Goal: Browse casually

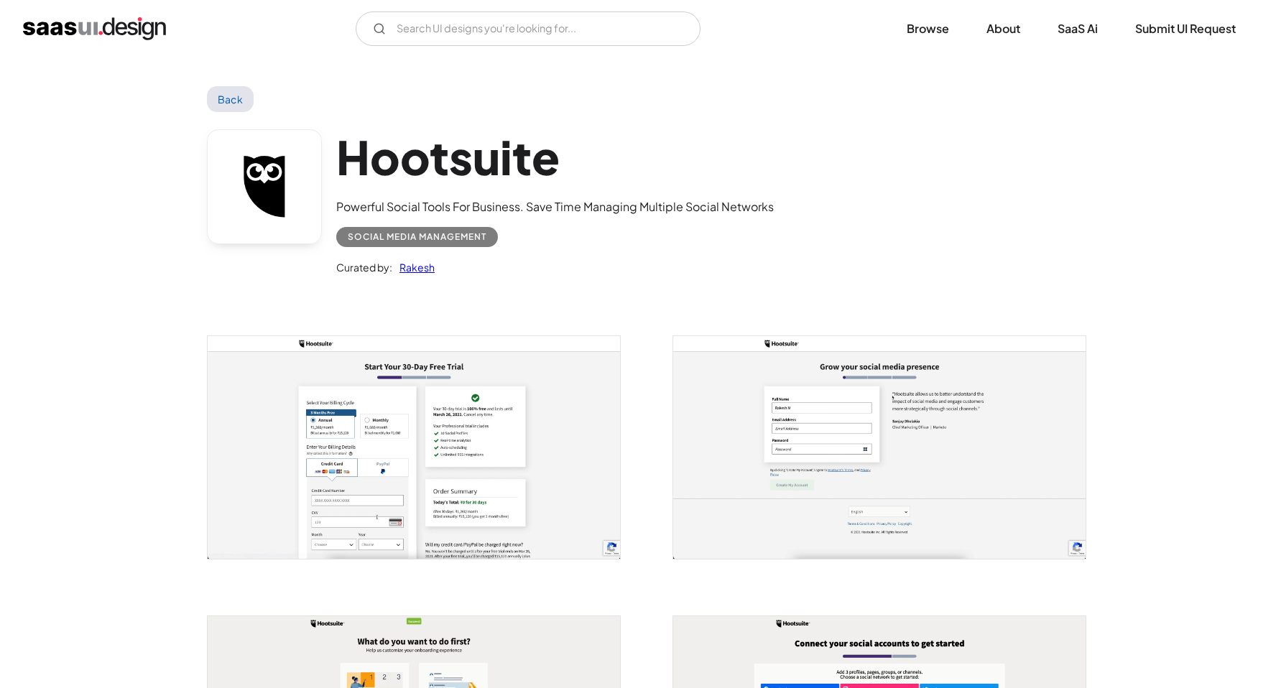
click at [405, 438] on img "open lightbox" at bounding box center [414, 447] width 412 height 223
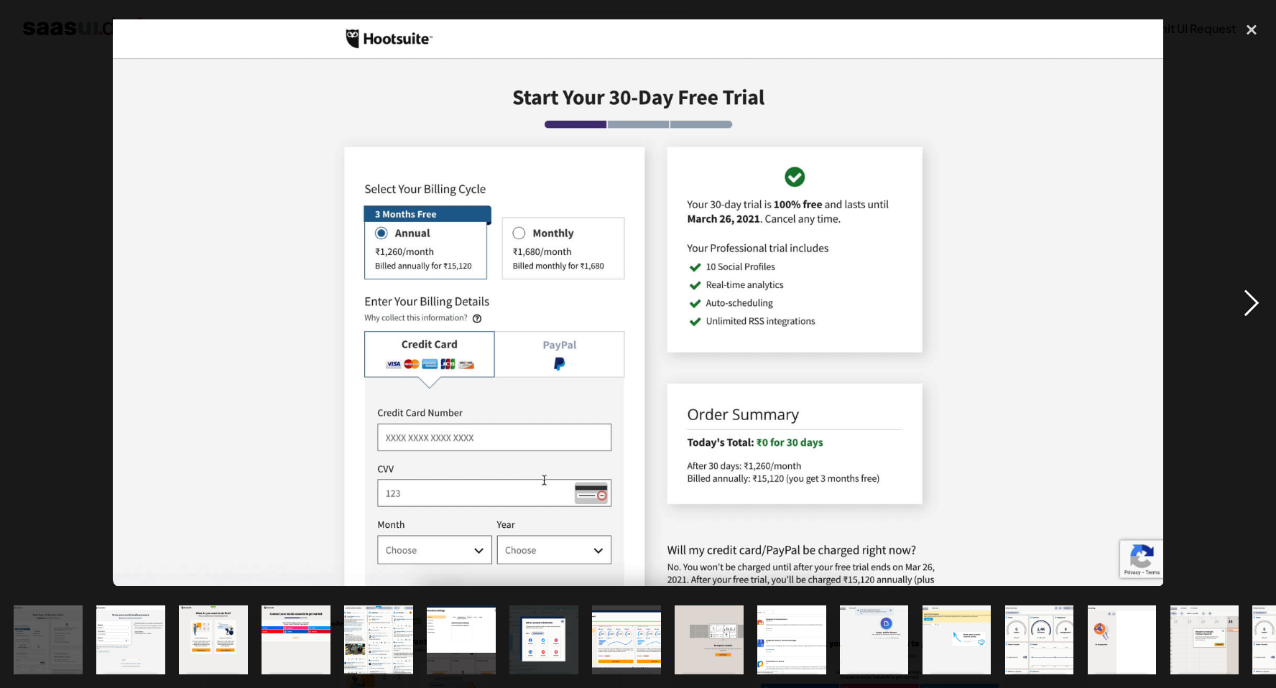
click at [1247, 300] on div "next image" at bounding box center [1251, 303] width 49 height 578
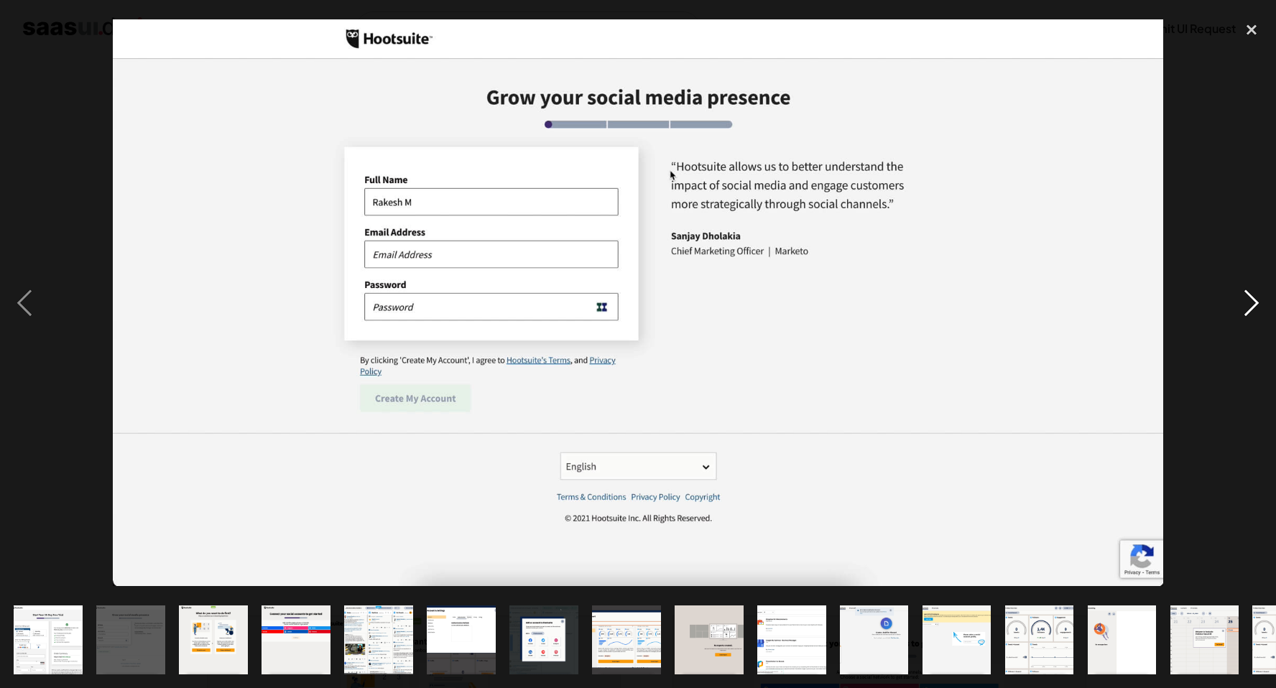
click at [1247, 300] on div "next image" at bounding box center [1251, 303] width 49 height 578
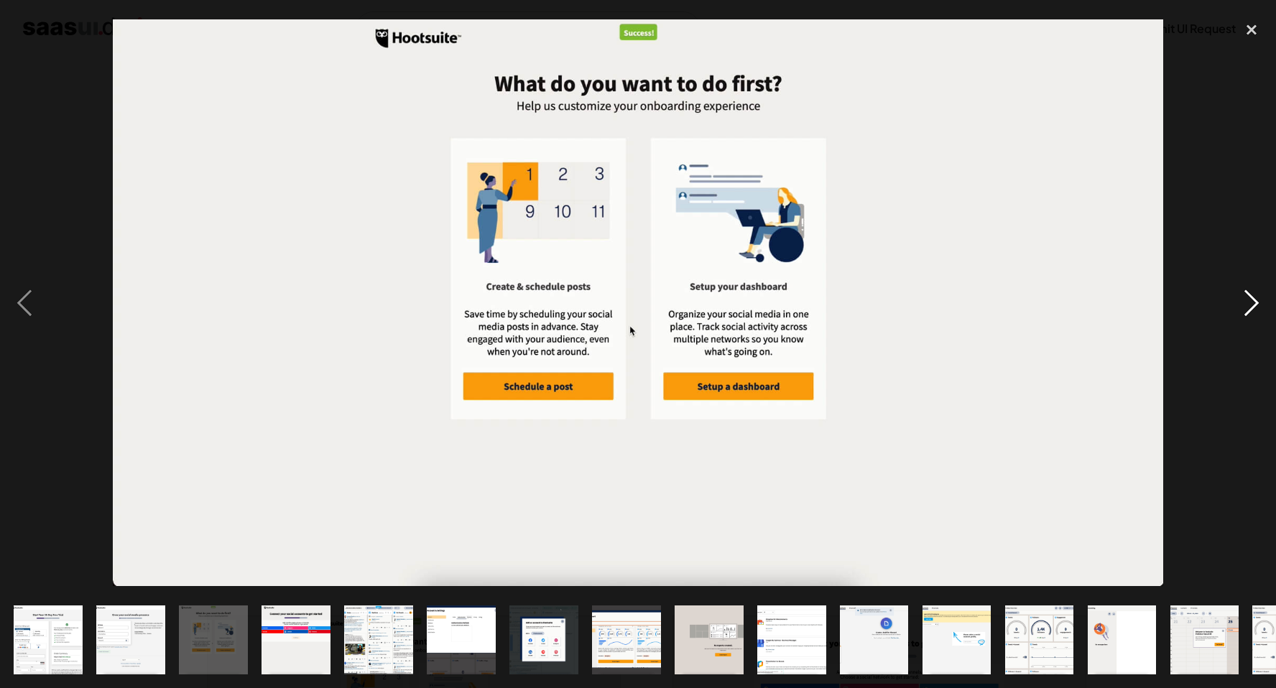
click at [1247, 300] on div "next image" at bounding box center [1251, 303] width 49 height 578
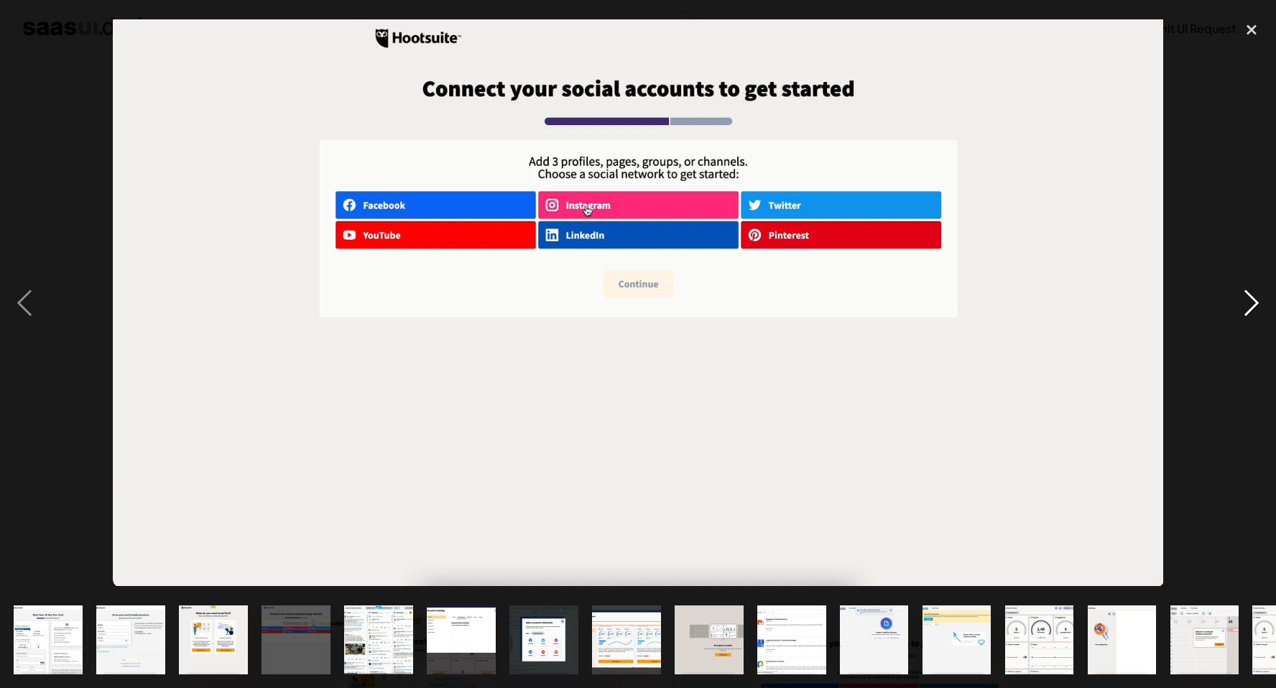
click at [1247, 300] on div "next image" at bounding box center [1251, 303] width 49 height 578
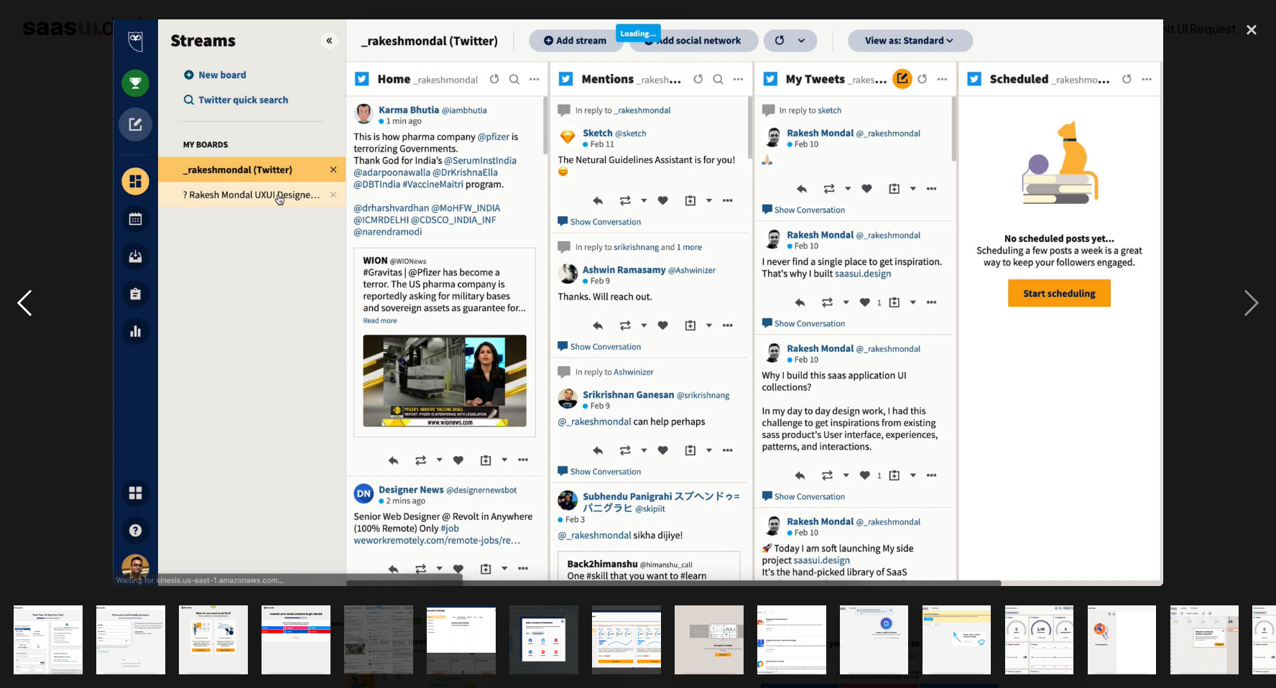
click at [32, 303] on div "previous image" at bounding box center [24, 303] width 49 height 578
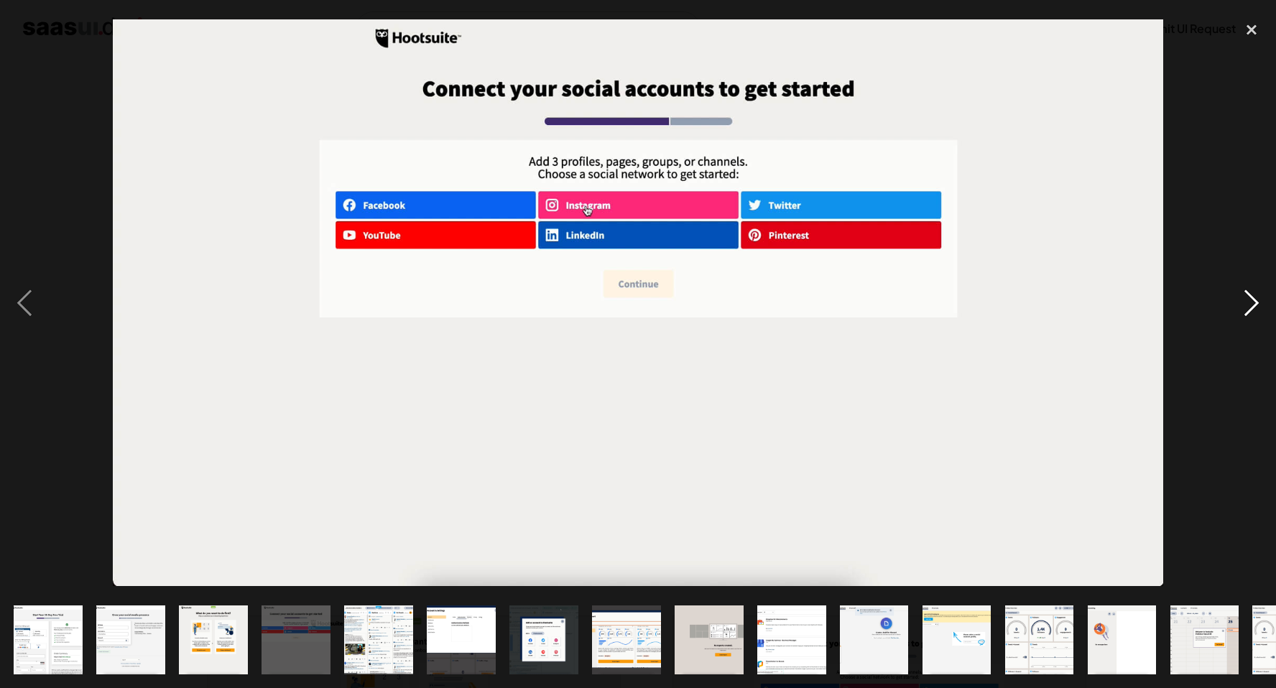
click at [1252, 301] on div "next image" at bounding box center [1251, 303] width 49 height 578
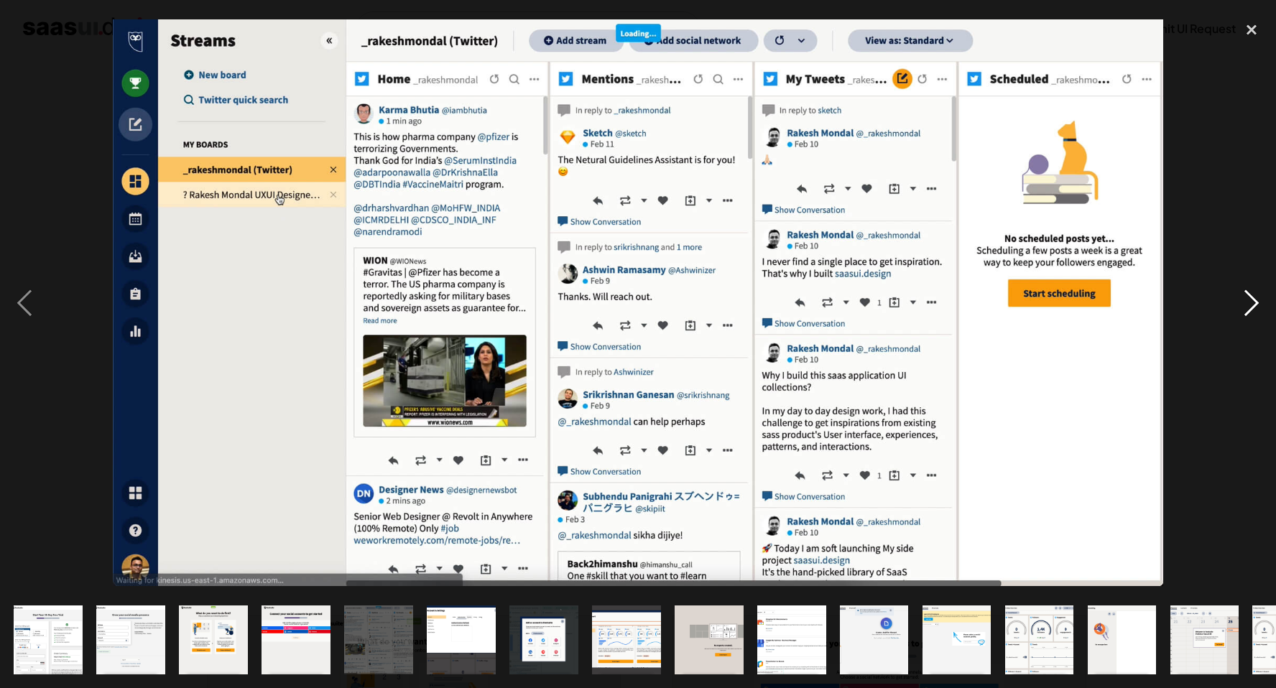
click at [1252, 301] on div "next image" at bounding box center [1251, 303] width 49 height 578
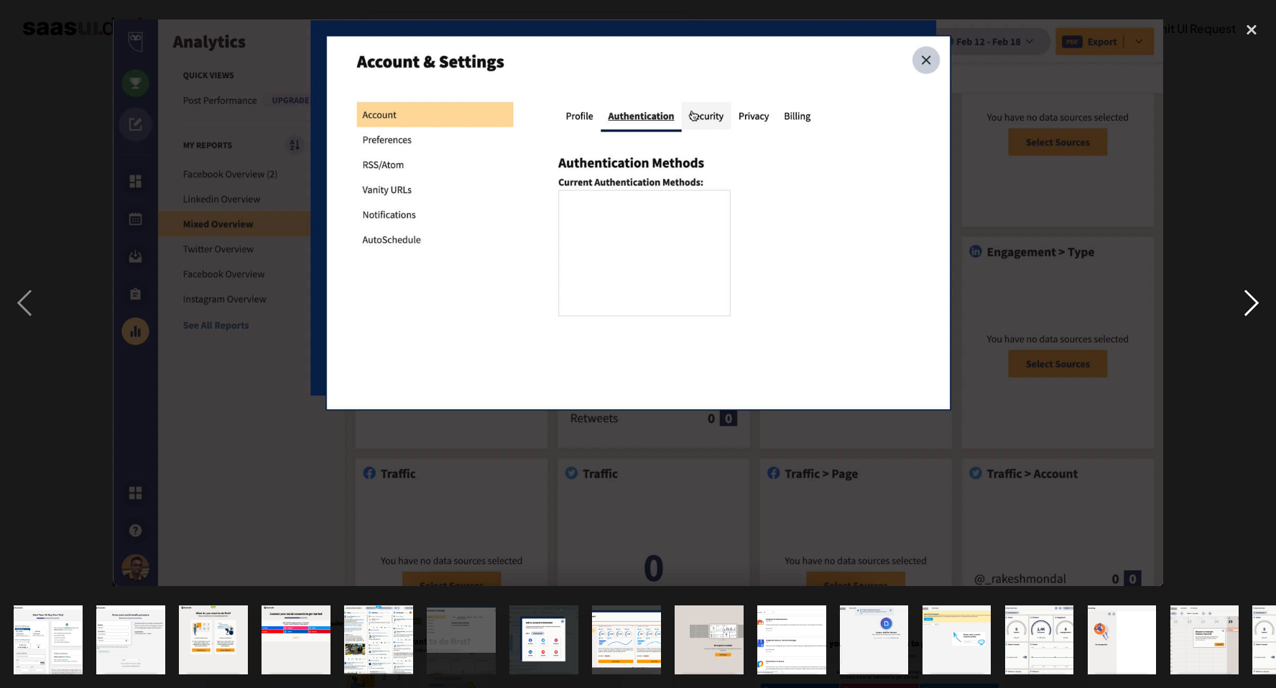
click at [1252, 301] on div "next image" at bounding box center [1251, 303] width 49 height 578
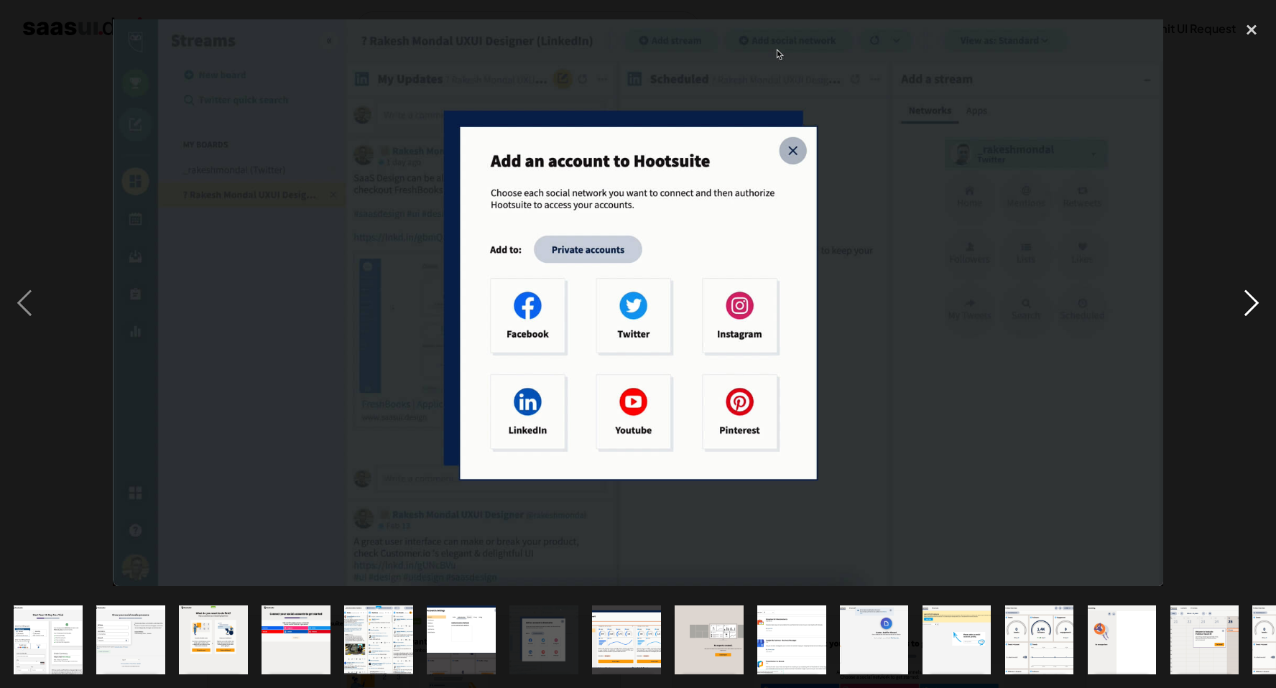
click at [1252, 301] on div "next image" at bounding box center [1251, 303] width 49 height 578
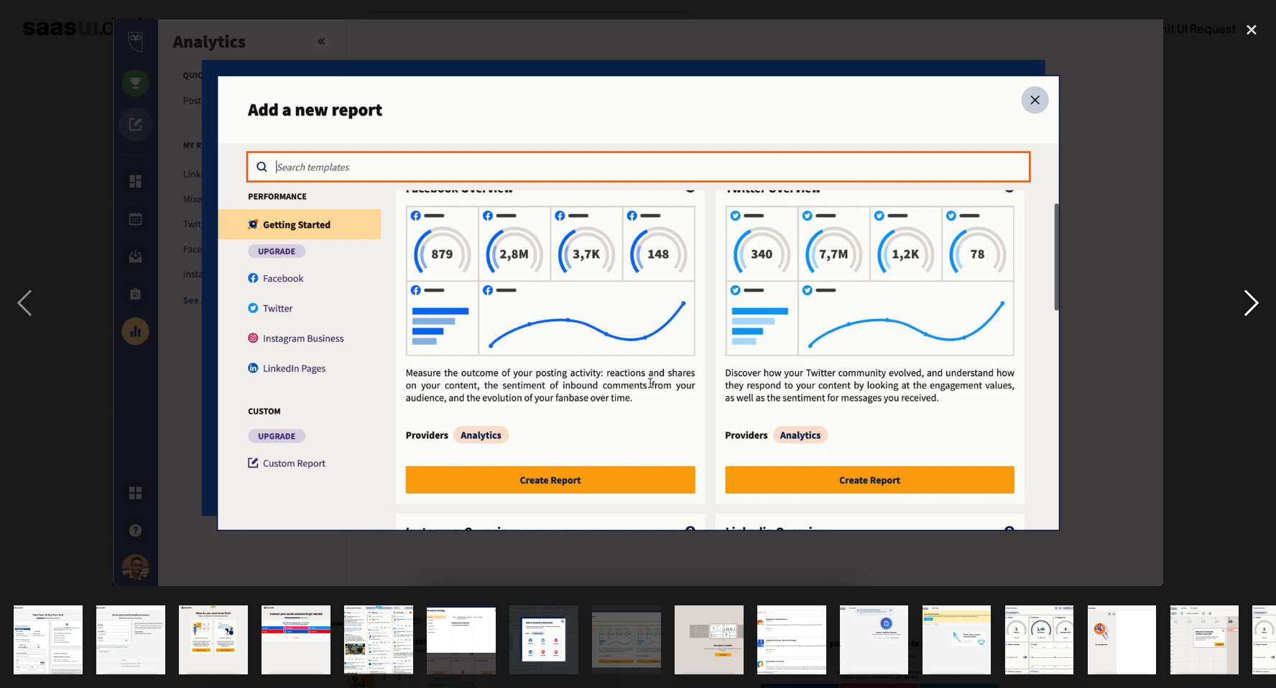
click at [1252, 301] on div "next image" at bounding box center [1251, 303] width 49 height 578
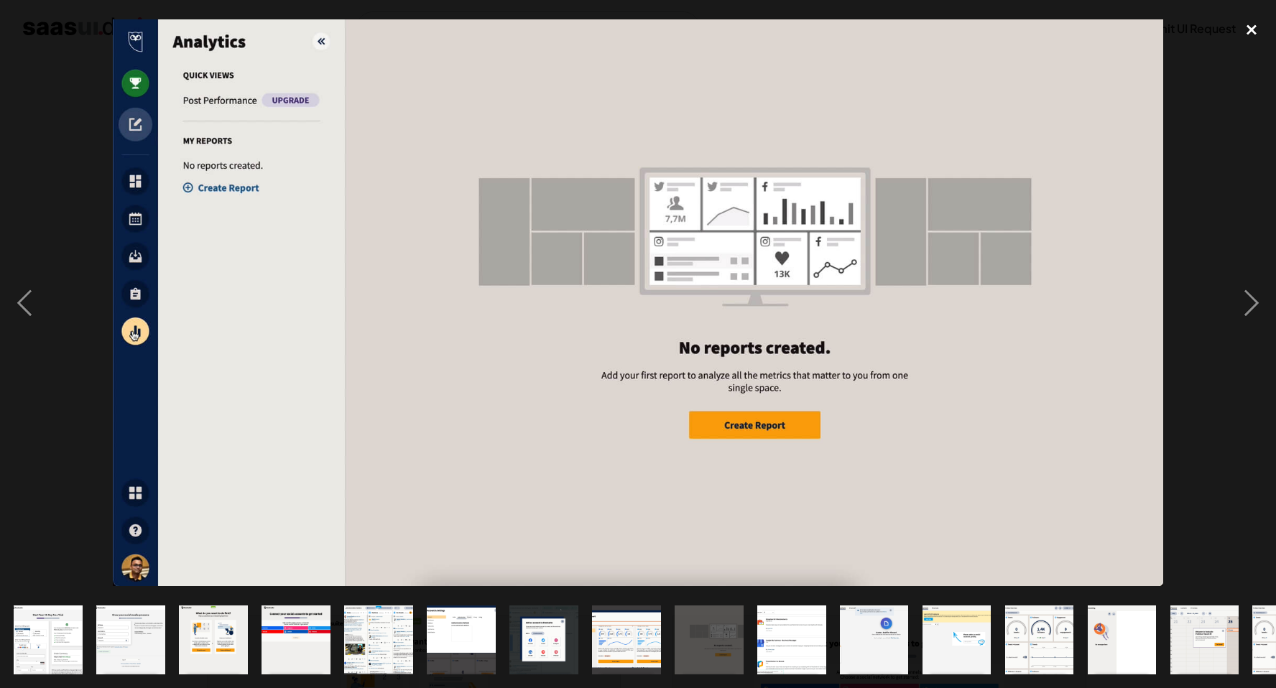
click at [1253, 29] on div "close lightbox" at bounding box center [1251, 30] width 49 height 32
